Goal: Information Seeking & Learning: Learn about a topic

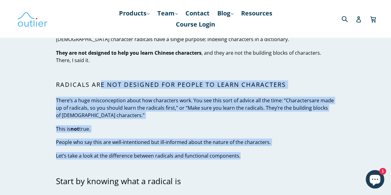
drag, startPoint x: 100, startPoint y: 87, endPoint x: 246, endPoint y: 158, distance: 163.4
click at [192, 154] on p "Let’s take a look at the difference between radicals and functional components." at bounding box center [195, 155] width 279 height 7
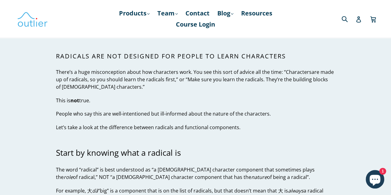
scroll to position [208, 0]
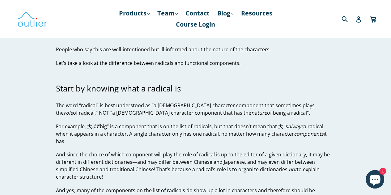
drag, startPoint x: 59, startPoint y: 105, endPoint x: 231, endPoint y: 116, distance: 171.8
click at [231, 116] on p "The word “radical” is best understood as “a Chinese character component that so…" at bounding box center [195, 109] width 279 height 15
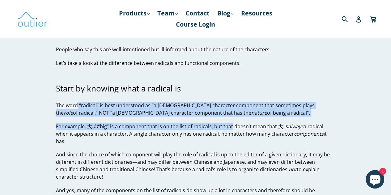
drag, startPoint x: 224, startPoint y: 116, endPoint x: 76, endPoint y: 110, distance: 148.5
click at [76, 112] on p "The word “radical” is best understood as “a Chinese character component that so…" at bounding box center [195, 109] width 279 height 15
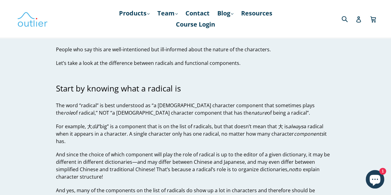
drag, startPoint x: 59, startPoint y: 123, endPoint x: 135, endPoint y: 138, distance: 77.5
click at [135, 138] on p "For example, 大 dà “big” is a component that is on the list of radicals, but tha…" at bounding box center [195, 134] width 279 height 22
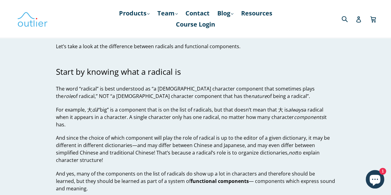
scroll to position [239, 0]
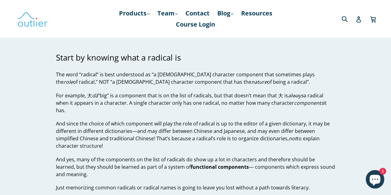
click at [121, 111] on p "For example, 大 dà “big” is a component that is on the list of radicals, but tha…" at bounding box center [195, 103] width 279 height 22
drag, startPoint x: 112, startPoint y: 112, endPoint x: 24, endPoint y: 64, distance: 99.3
click at [72, 131] on p "And since the choice of which component will play the role of radical is up to …" at bounding box center [195, 135] width 279 height 30
drag, startPoint x: 58, startPoint y: 121, endPoint x: 190, endPoint y: 148, distance: 134.8
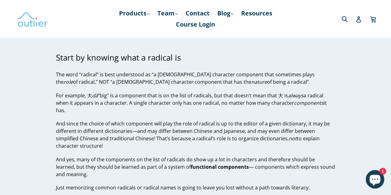
click at [190, 148] on p "And since the choice of which component will play the role of radical is up to …" at bounding box center [195, 135] width 279 height 30
drag, startPoint x: 66, startPoint y: 156, endPoint x: 205, endPoint y: 172, distance: 139.7
click at [205, 172] on p "And yes, many of the components on the list of radicals do show up a lot in cha…" at bounding box center [195, 167] width 279 height 22
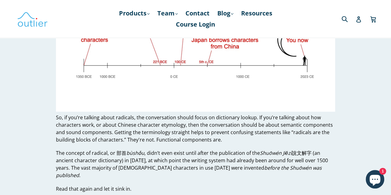
scroll to position [517, 0]
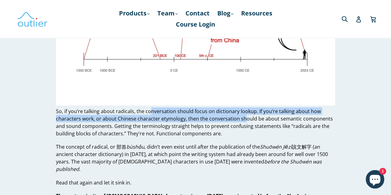
drag, startPoint x: 150, startPoint y: 111, endPoint x: 243, endPoint y: 118, distance: 93.3
click at [243, 118] on p "So, if you’re talking about radicals, the conversation should focus on dictiona…" at bounding box center [195, 122] width 279 height 30
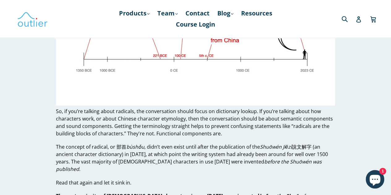
click at [238, 126] on p "So, if you’re talking about radicals, the conversation should focus on dictiona…" at bounding box center [195, 122] width 279 height 30
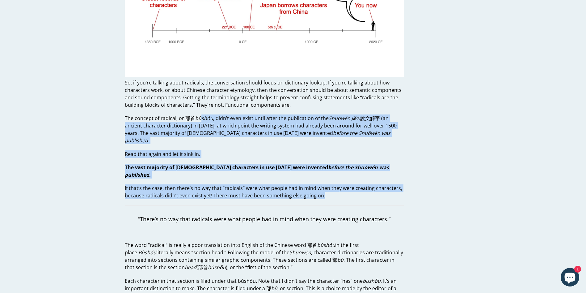
drag, startPoint x: 202, startPoint y: 118, endPoint x: 333, endPoint y: 183, distance: 146.5
click at [295, 184] on p "If that’s the case, then there’s no way that “radicals” were what people had in…" at bounding box center [264, 191] width 279 height 15
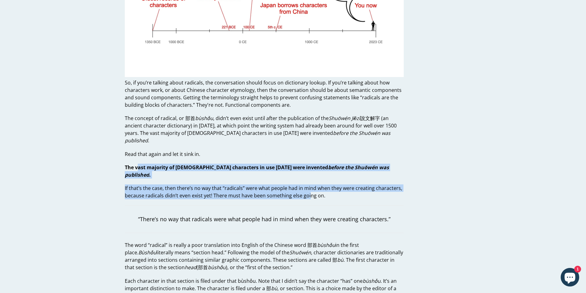
drag, startPoint x: 138, startPoint y: 158, endPoint x: 310, endPoint y: 184, distance: 174.0
click at [286, 195] on blockquote "“There’s no way that radicals were what people had in mind when they were creat…" at bounding box center [264, 219] width 279 height 28
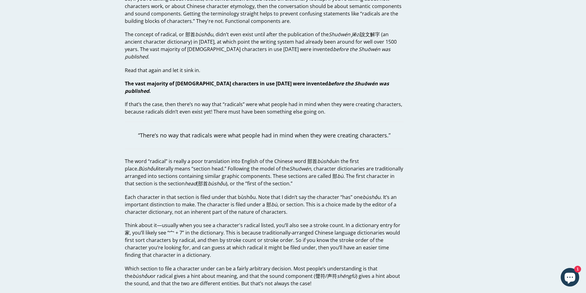
scroll to position [610, 0]
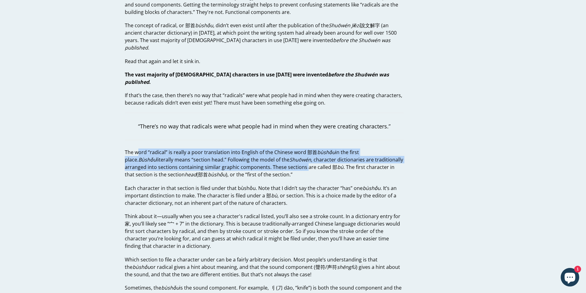
drag, startPoint x: 139, startPoint y: 136, endPoint x: 306, endPoint y: 151, distance: 167.3
click at [306, 151] on p "The word “radical” is really a poor translation into English of the Chinese wor…" at bounding box center [264, 163] width 279 height 30
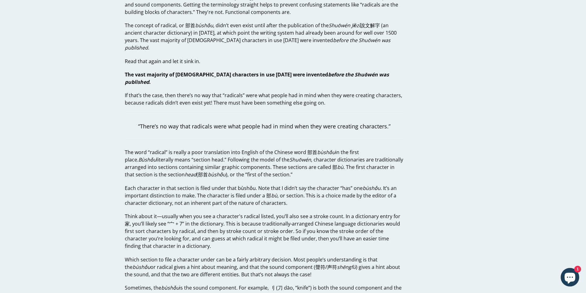
click at [297, 161] on p "The word “radical” is really a poor translation into English of the Chinese wor…" at bounding box center [264, 163] width 279 height 30
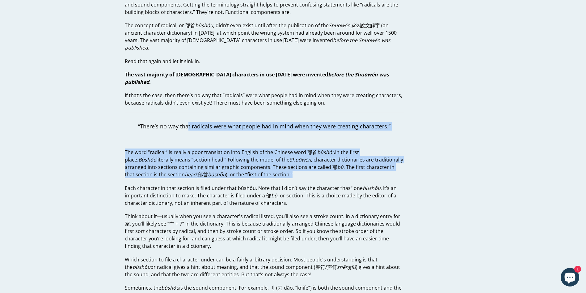
drag, startPoint x: 294, startPoint y: 162, endPoint x: 188, endPoint y: 112, distance: 117.0
click at [228, 148] on p "The word “radical” is really a poor translation into English of the Chinese wor…" at bounding box center [264, 163] width 279 height 30
click at [230, 116] on blockquote "“There’s no way that radicals were what people had in mind when they were creat…" at bounding box center [264, 127] width 279 height 28
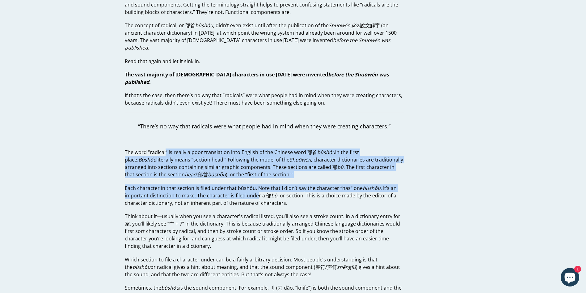
drag, startPoint x: 164, startPoint y: 129, endPoint x: 261, endPoint y: 177, distance: 108.1
click at [261, 184] on p "Each character in that section is filed under that bùshǒu. Note that I didn’t s…" at bounding box center [264, 195] width 279 height 22
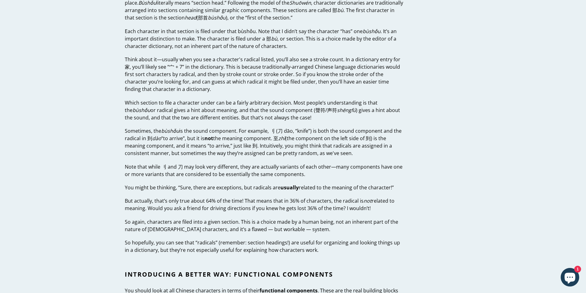
scroll to position [795, 0]
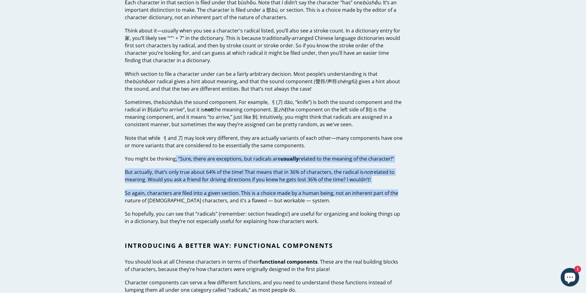
drag, startPoint x: 174, startPoint y: 136, endPoint x: 399, endPoint y: 184, distance: 230.0
click at [391, 183] on div "Chinese Character Radicals. Don’t Do It. Why you need to start thinking of char…" at bounding box center [264, 256] width 279 height 2023
click at [287, 173] on div "Chinese Character Radicals. Don’t Do It. Why you need to start thinking of char…" at bounding box center [264, 256] width 279 height 2023
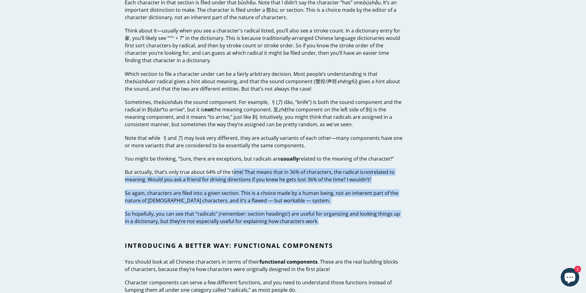
drag, startPoint x: 232, startPoint y: 159, endPoint x: 364, endPoint y: 210, distance: 141.9
click at [369, 195] on div "Chinese Character Radicals. Don’t Do It. Why you need to start thinking of char…" at bounding box center [264, 256] width 279 height 2023
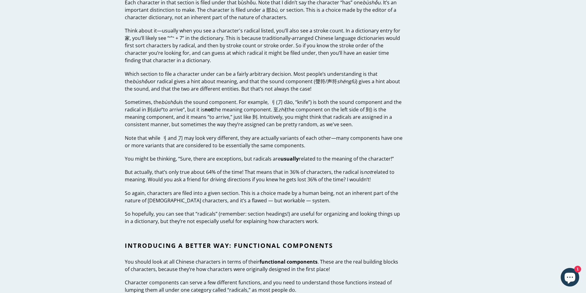
click at [347, 195] on div "Chinese Character Radicals. Don’t Do It. Why you need to start thinking of char…" at bounding box center [264, 256] width 279 height 2023
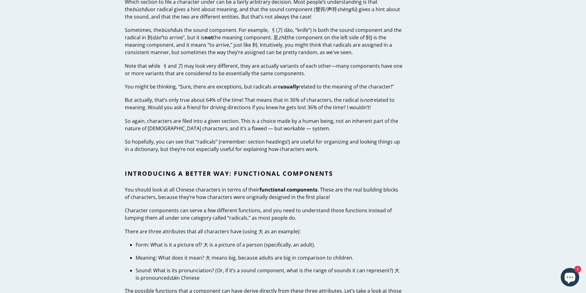
scroll to position [888, 0]
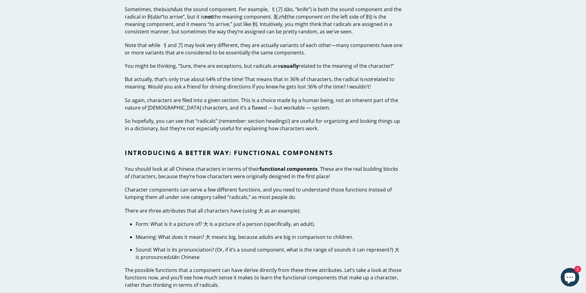
drag, startPoint x: 217, startPoint y: 214, endPoint x: 222, endPoint y: 242, distance: 28.9
click at [222, 195] on div "Chinese Character Radicals. Don’t Do It. Why you need to start thinking of char…" at bounding box center [264, 163] width 279 height 2023
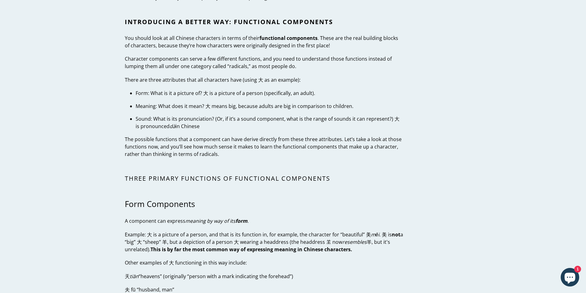
scroll to position [1027, 0]
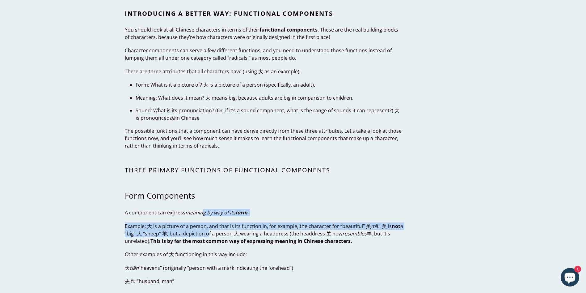
drag, startPoint x: 204, startPoint y: 200, endPoint x: 210, endPoint y: 218, distance: 18.6
click at [210, 195] on div "Chinese Character Radicals. Don’t Do It. Why you need to start thinking of char…" at bounding box center [264, 24] width 279 height 2023
click at [210, 195] on p "Example: 大 is a picture of a person, and that is its function in, for example, …" at bounding box center [264, 233] width 279 height 22
click at [207, 195] on p "Example: 大 is a picture of a person, and that is its function in, for example, …" at bounding box center [264, 233] width 279 height 22
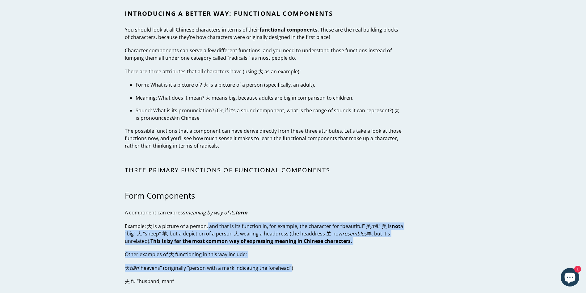
drag, startPoint x: 207, startPoint y: 211, endPoint x: 283, endPoint y: 239, distance: 81.3
click at [286, 195] on div "Chinese Character Radicals. Don’t Do It. Why you need to start thinking of char…" at bounding box center [264, 24] width 279 height 2023
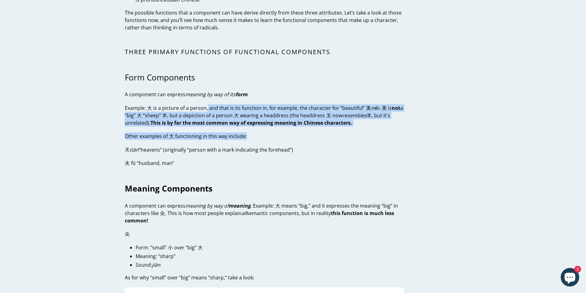
scroll to position [1166, 0]
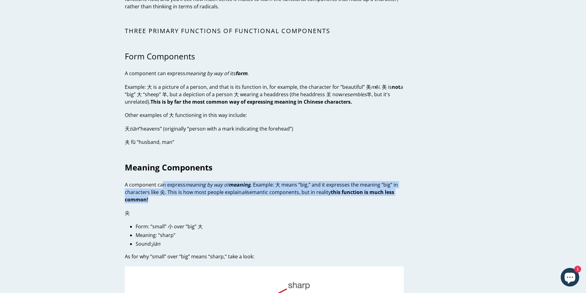
drag, startPoint x: 161, startPoint y: 164, endPoint x: 162, endPoint y: 185, distance: 21.4
click at [161, 183] on p "A component can express meaning by way of meaning . Example: 大 means “big,” and…" at bounding box center [264, 192] width 279 height 22
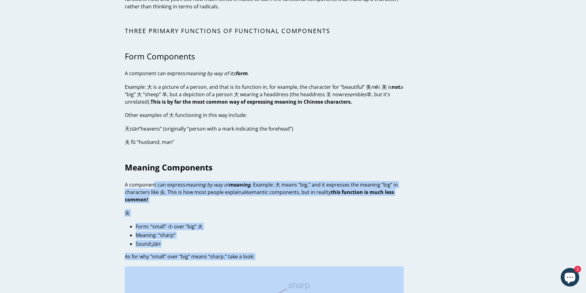
drag, startPoint x: 154, startPoint y: 171, endPoint x: 297, endPoint y: 247, distance: 161.2
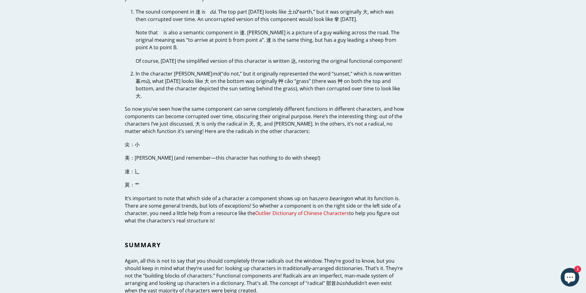
scroll to position [1769, 0]
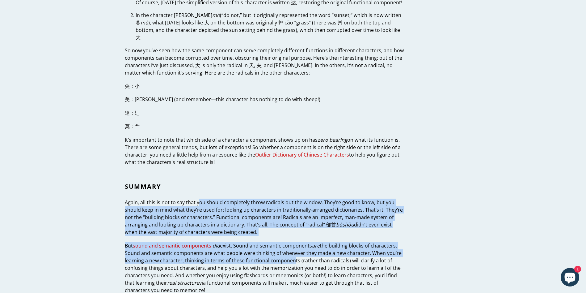
drag, startPoint x: 200, startPoint y: 183, endPoint x: 291, endPoint y: 238, distance: 107.0
click at [256, 195] on p "Again, all this is not to say that you should completely throw radicals out the…" at bounding box center [264, 216] width 279 height 37
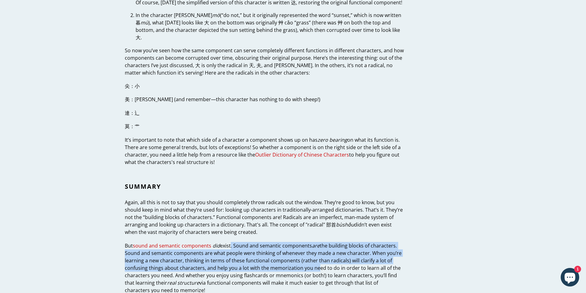
drag, startPoint x: 232, startPoint y: 223, endPoint x: 314, endPoint y: 248, distance: 86.1
click at [314, 195] on p "But sound and semantic components did exist. Sound and semantic components are …" at bounding box center [264, 268] width 279 height 52
click at [194, 195] on p "But sound and semantic components did exist. Sound and semantic components are …" at bounding box center [264, 268] width 279 height 52
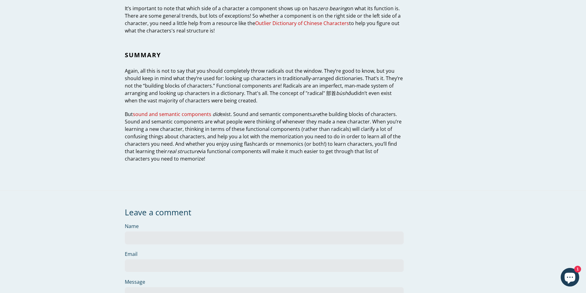
scroll to position [1908, 0]
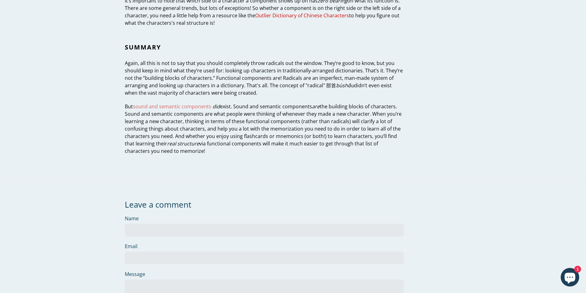
click at [201, 103] on link "sound and semantic components" at bounding box center [172, 106] width 79 height 7
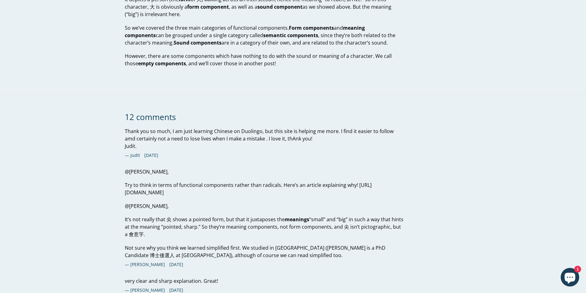
scroll to position [1130, 0]
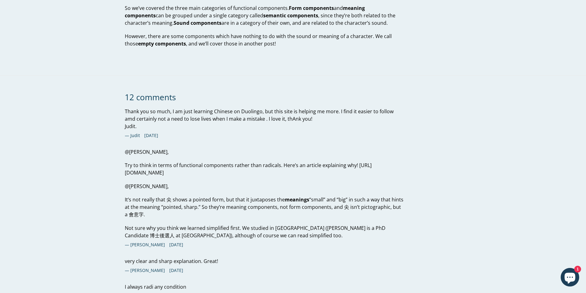
drag, startPoint x: 199, startPoint y: 222, endPoint x: 279, endPoint y: 262, distance: 90.1
click at [279, 262] on ul "Thank you so much, I am just learning Chinese on Duolingo, but this site is hel…" at bounding box center [264, 216] width 279 height 217
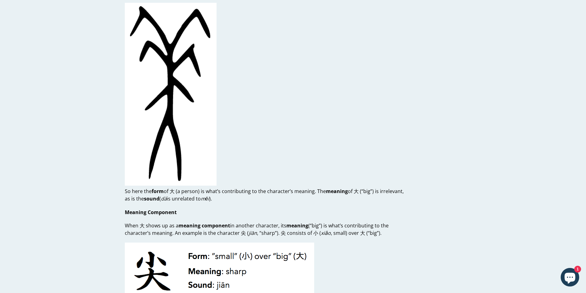
scroll to position [388, 0]
